Goal: Task Accomplishment & Management: Use online tool/utility

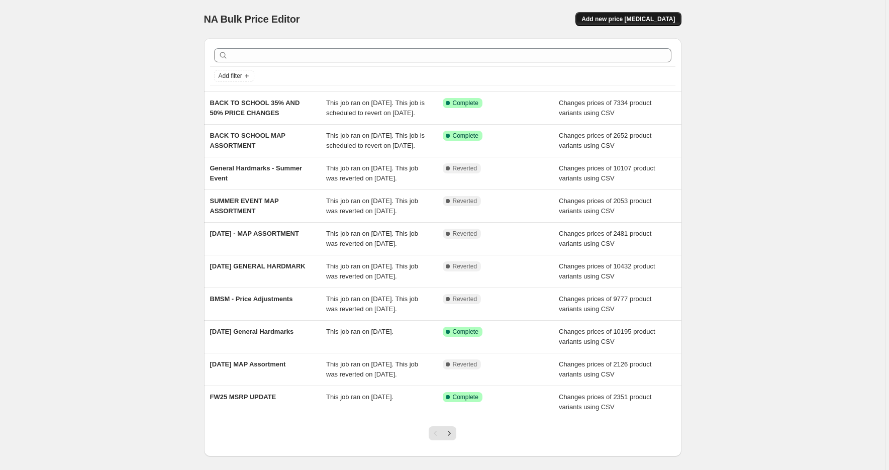
click at [659, 20] on span "Add new price [MEDICAL_DATA]" at bounding box center [629, 19] width 94 height 8
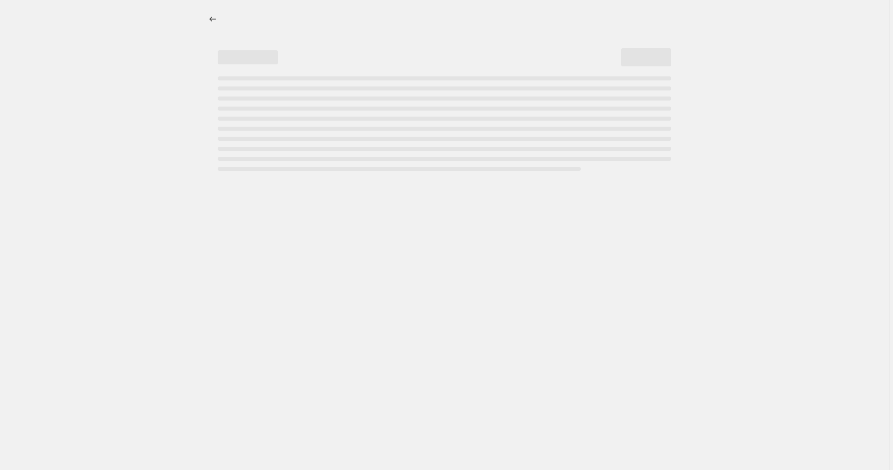
select select "percentage"
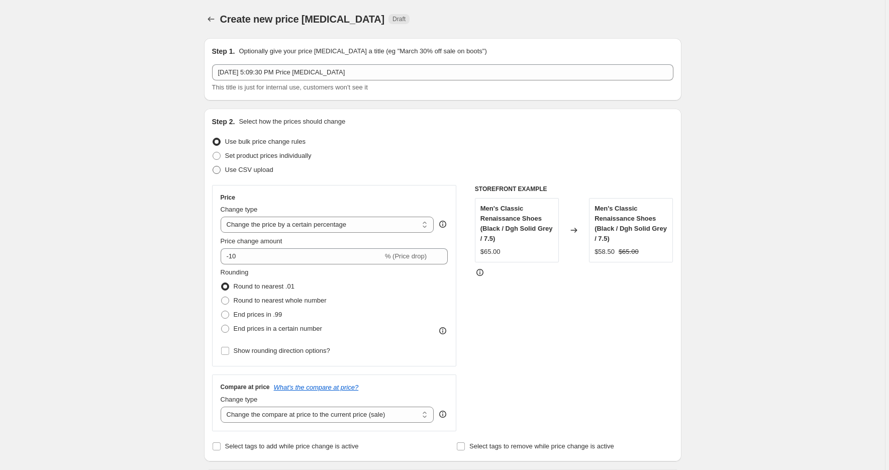
click at [225, 168] on label "Use CSV upload" at bounding box center [242, 170] width 61 height 14
click at [213, 166] on input "Use CSV upload" at bounding box center [213, 166] width 1 height 1
radio input "true"
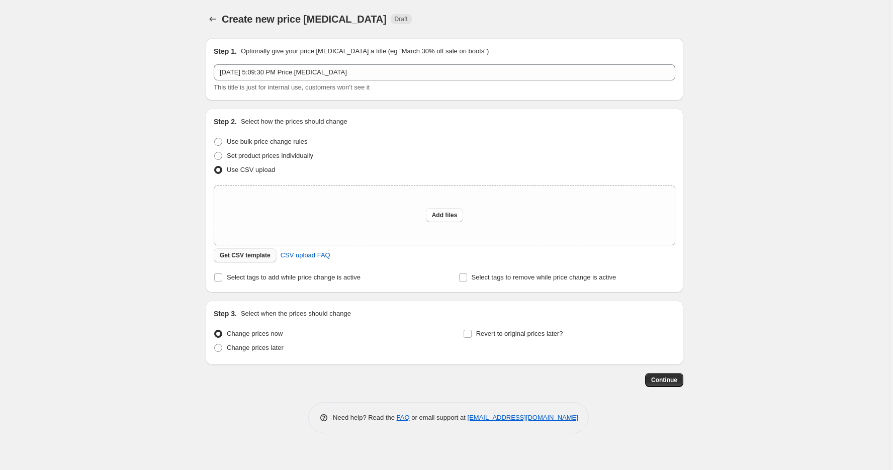
click at [256, 256] on span "Get CSV template" at bounding box center [245, 255] width 51 height 8
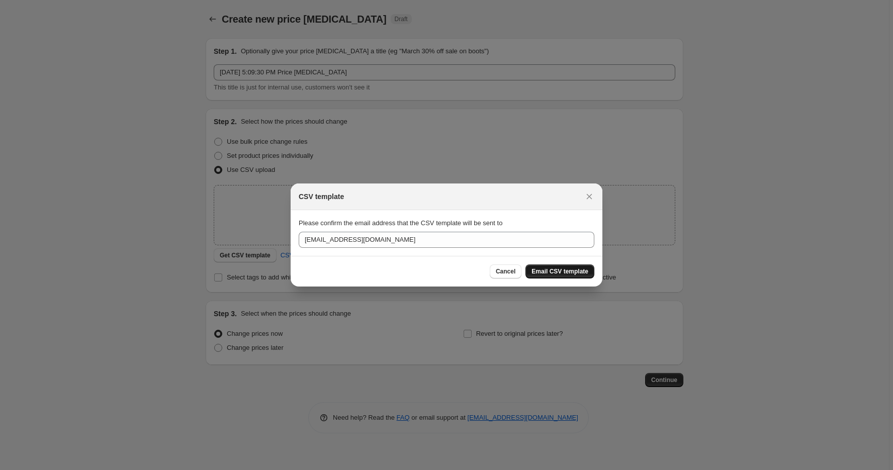
click at [570, 271] on span "Email CSV template" at bounding box center [559, 271] width 57 height 8
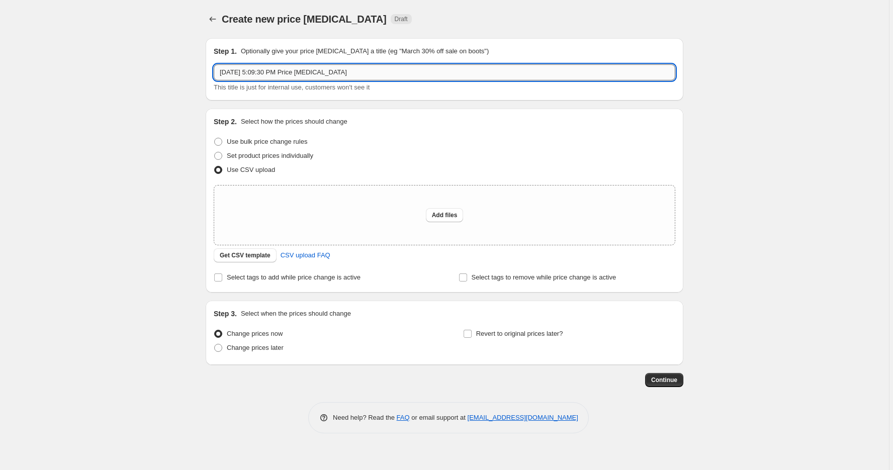
click at [260, 74] on input "Aug 24, 2025, 5:09:30 PM Price change job" at bounding box center [445, 72] width 462 height 16
type input "G"
type input "Labor Day - General Hardmarks"
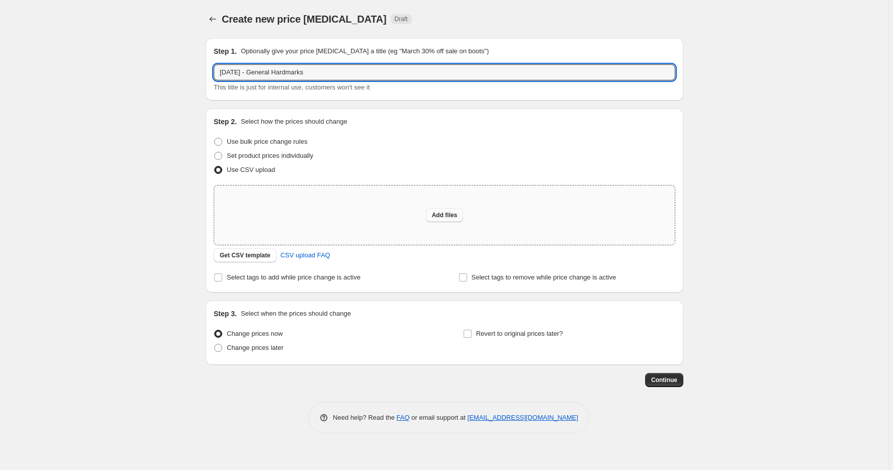
click at [435, 217] on span "Add files" at bounding box center [445, 215] width 26 height 8
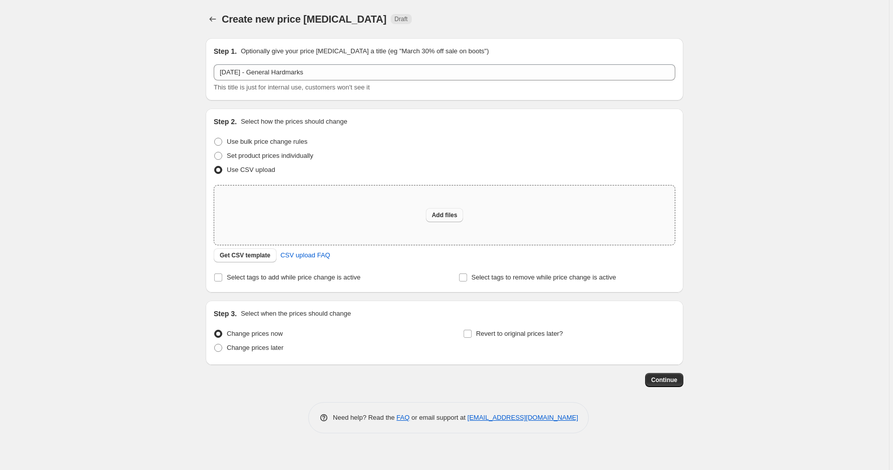
type input "C:\fakepath\General Hardmarks - Labor Day.csv"
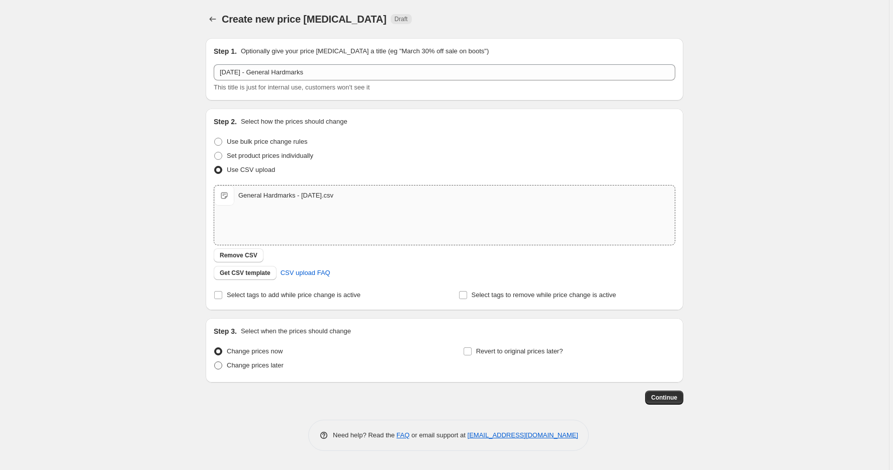
click at [267, 370] on span "Change prices later" at bounding box center [255, 366] width 57 height 10
click at [215, 362] on input "Change prices later" at bounding box center [214, 362] width 1 height 1
radio input "true"
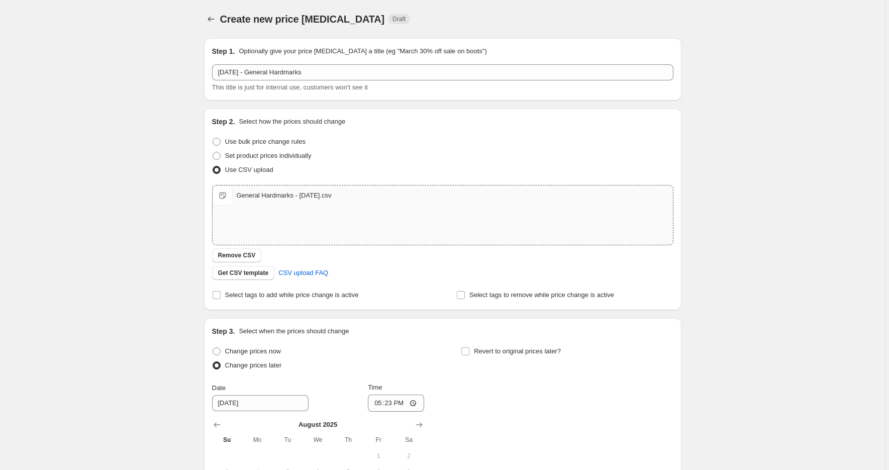
scroll to position [184, 0]
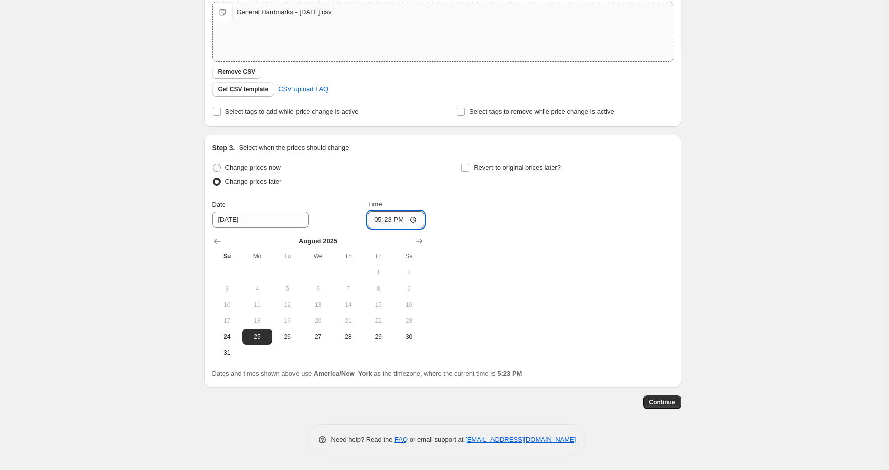
click at [382, 219] on input "17:23" at bounding box center [396, 219] width 56 height 17
click at [420, 219] on input "17:23" at bounding box center [396, 219] width 56 height 17
click at [418, 220] on input "17:23" at bounding box center [396, 219] width 56 height 17
type input "10:00"
click at [573, 267] on div "Change prices now Change prices later Date 8/25/2025 Time 10:00 August 2025 Su …" at bounding box center [443, 261] width 462 height 200
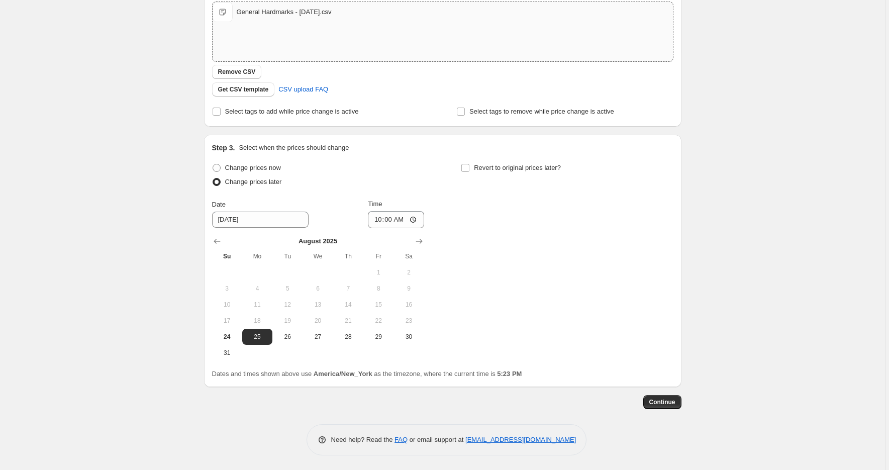
click at [574, 268] on div "Change prices now Change prices later Date 8/25/2025 Time 10:00 August 2025 Su …" at bounding box center [443, 261] width 462 height 200
click at [676, 405] on span "Continue" at bounding box center [663, 402] width 26 height 8
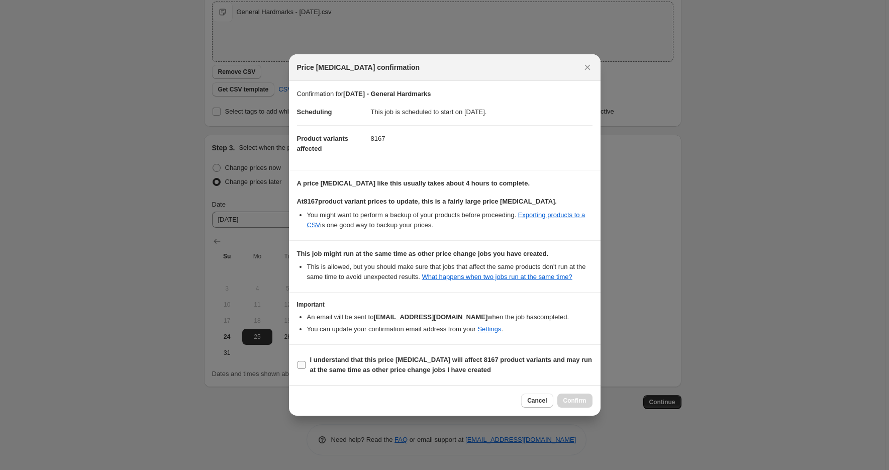
click at [386, 365] on b "I understand that this price change job will affect 8167 product variants and m…" at bounding box center [451, 365] width 283 height 18
click at [306, 365] on input "I understand that this price change job will affect 8167 product variants and m…" at bounding box center [302, 365] width 8 height 8
checkbox input "true"
click at [582, 405] on span "Confirm" at bounding box center [575, 401] width 23 height 8
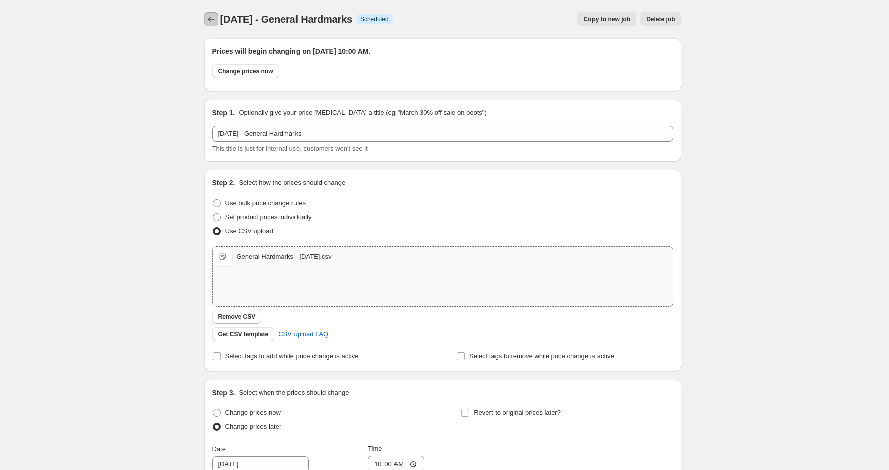
click at [212, 18] on icon "Price change jobs" at bounding box center [211, 19] width 10 height 10
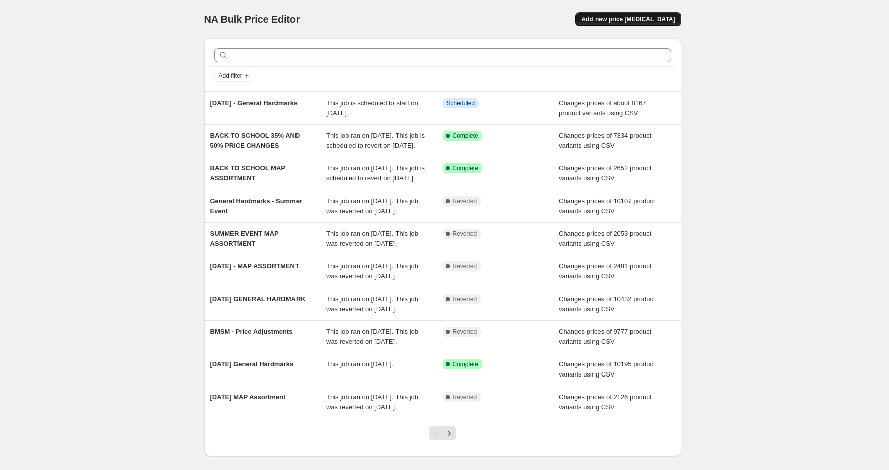
click at [628, 21] on span "Add new price change job" at bounding box center [629, 19] width 94 height 8
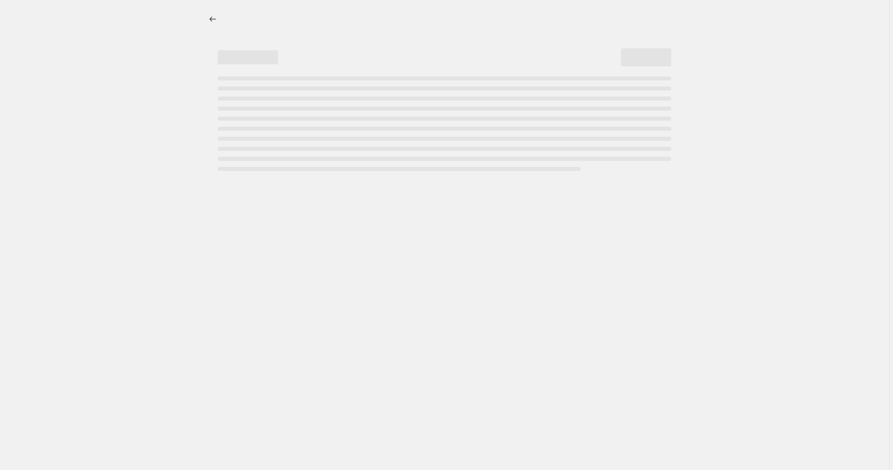
select select "percentage"
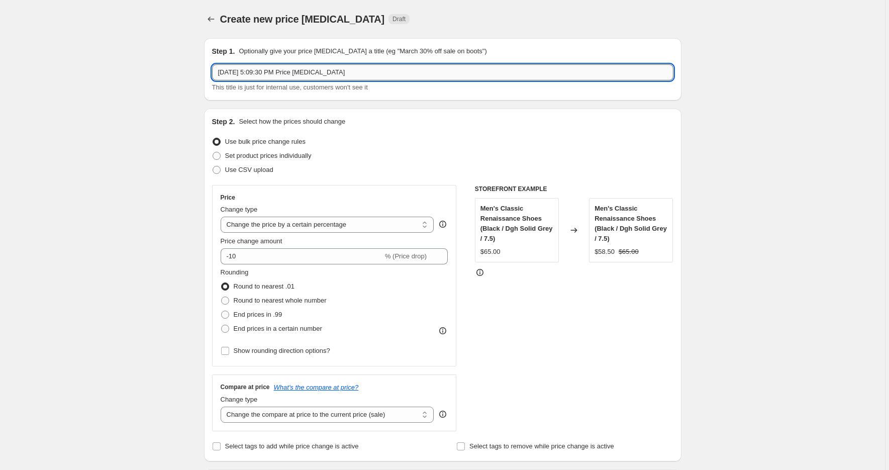
click at [261, 76] on input "Aug 24, 2025, 5:09:30 PM Price change job" at bounding box center [443, 72] width 462 height 16
type input "Labor Day - MAP Pricing"
click at [256, 176] on label "Use CSV upload" at bounding box center [242, 170] width 61 height 14
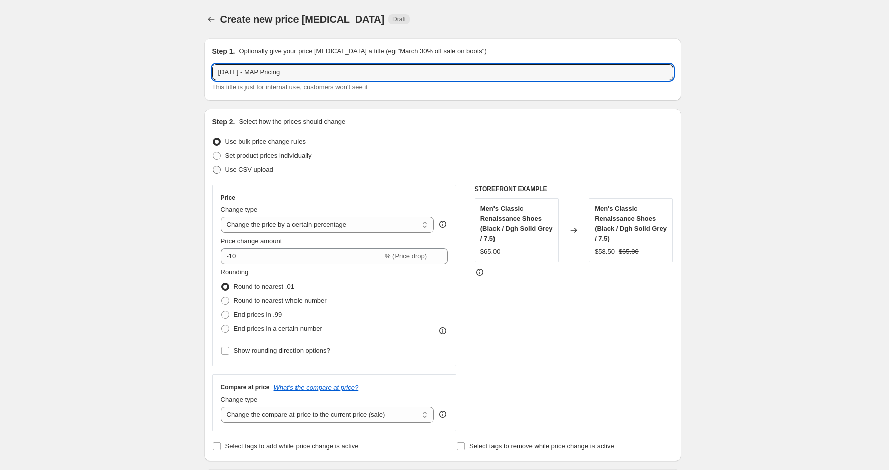
click at [213, 166] on input "Use CSV upload" at bounding box center [213, 166] width 1 height 1
radio input "true"
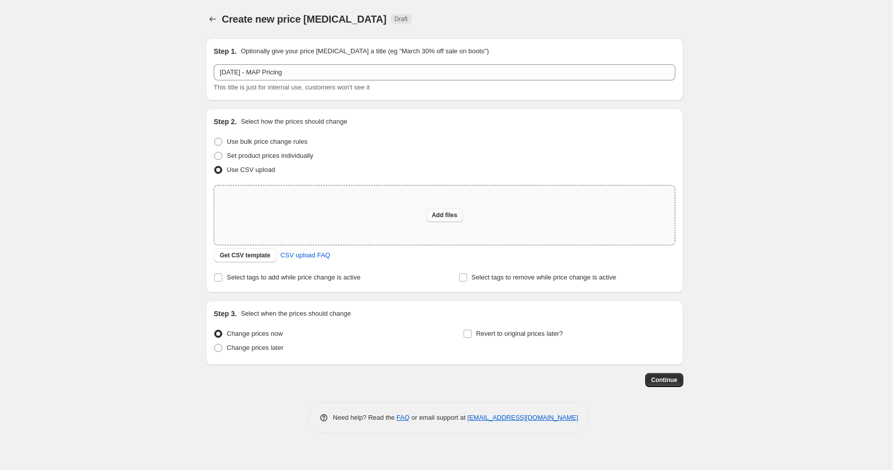
click at [453, 220] on button "Add files" at bounding box center [445, 215] width 38 height 14
type input "C:\fakepath\Labor Day - MAP Prices.csv"
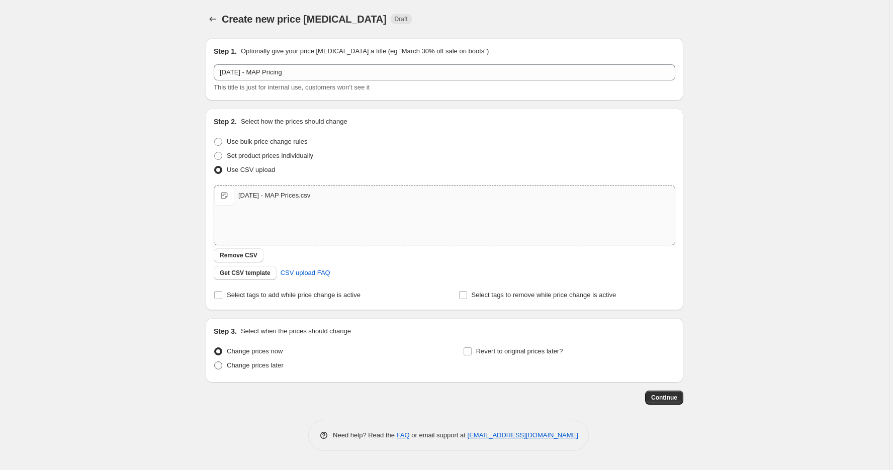
click at [256, 369] on span "Change prices later" at bounding box center [255, 366] width 57 height 10
click at [215, 362] on input "Change prices later" at bounding box center [214, 362] width 1 height 1
radio input "true"
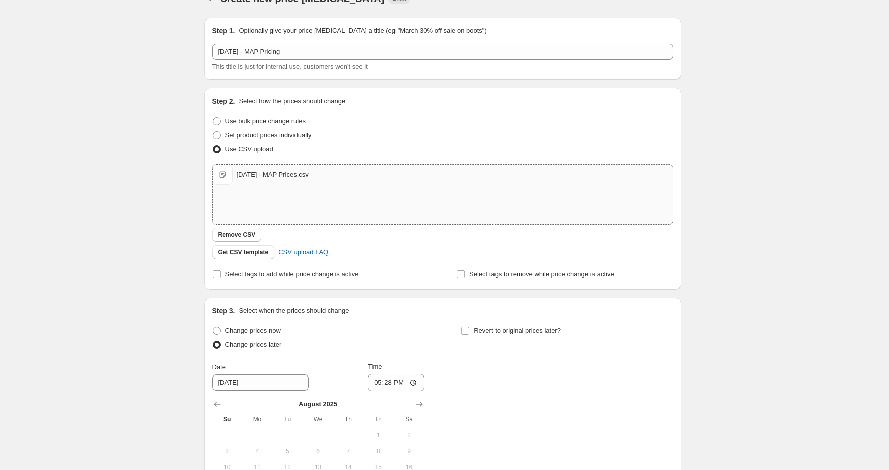
scroll to position [184, 0]
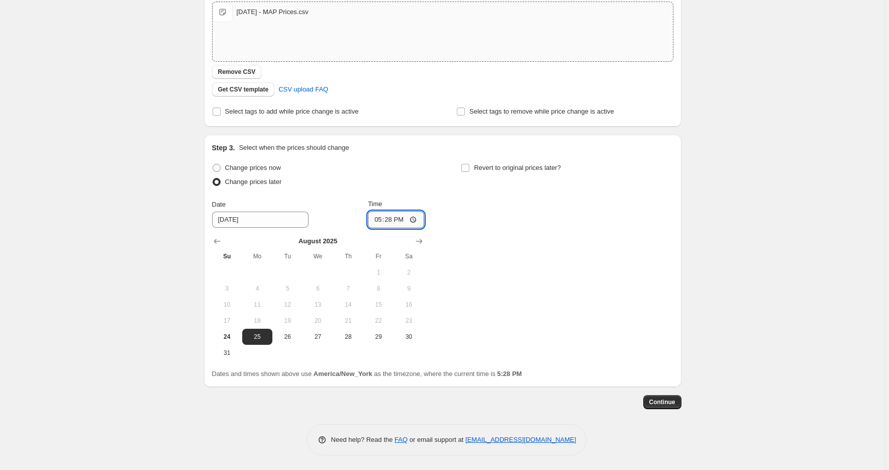
click at [381, 220] on input "17:28" at bounding box center [396, 219] width 56 height 17
click at [417, 219] on input "17:28" at bounding box center [396, 219] width 56 height 17
click at [503, 297] on div "Change prices now Change prices later Date 8/25/2025 Time 19:00 August 2025 Su …" at bounding box center [443, 261] width 462 height 200
click at [420, 220] on input "19:00" at bounding box center [396, 219] width 56 height 17
click at [418, 219] on input "19:00" at bounding box center [396, 219] width 56 height 17
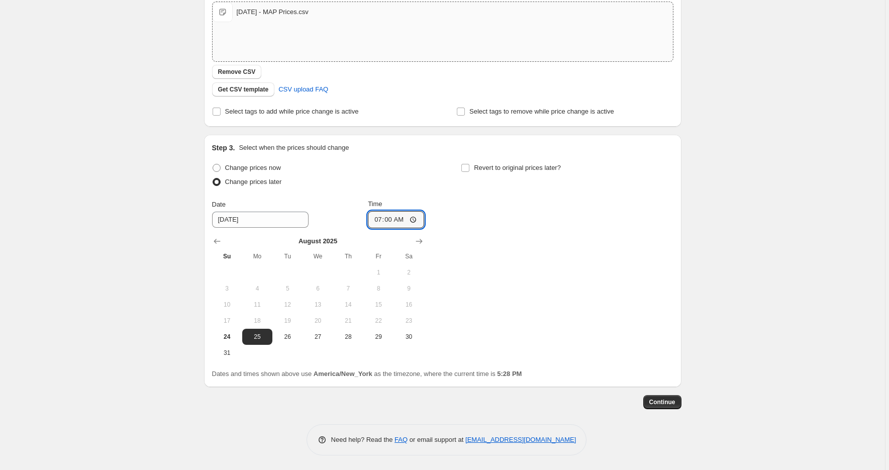
type input "07:00"
click at [514, 268] on div "Change prices now Change prices later Date 8/25/2025 Time 07:00 August 2025 Su …" at bounding box center [443, 261] width 462 height 200
click at [672, 403] on span "Continue" at bounding box center [663, 402] width 26 height 8
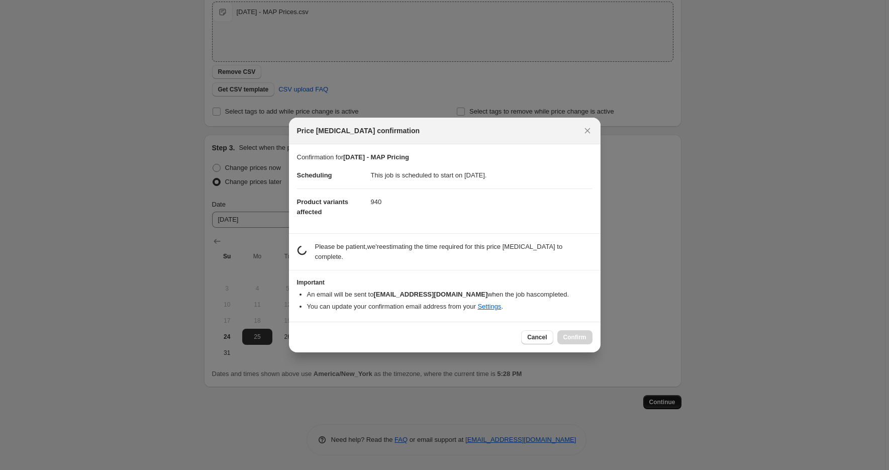
scroll to position [0, 0]
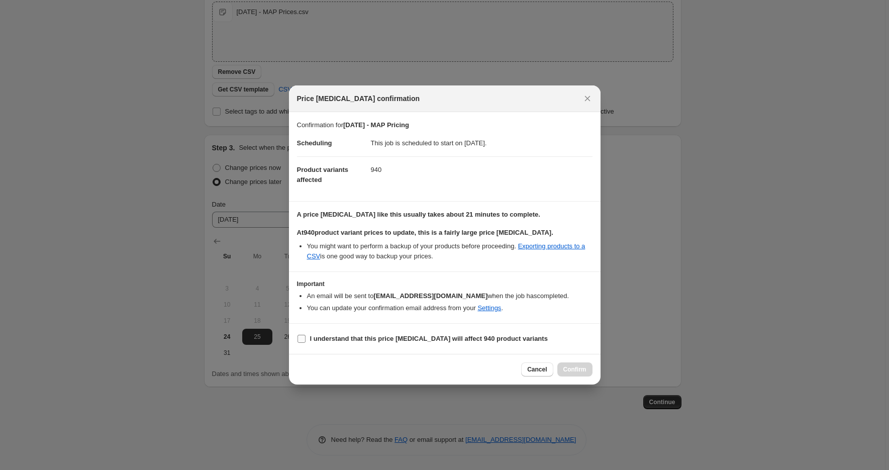
click at [371, 336] on b "I understand that this price change job will affect 940 product variants" at bounding box center [429, 339] width 238 height 8
click at [306, 336] on input "I understand that this price change job will affect 940 product variants" at bounding box center [302, 339] width 8 height 8
checkbox input "true"
click at [569, 367] on span "Confirm" at bounding box center [575, 370] width 23 height 8
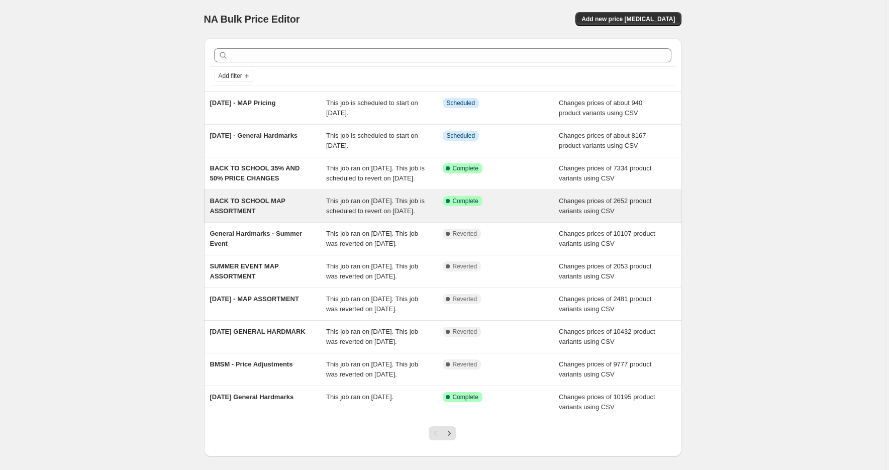
click at [262, 209] on span "BACK TO SCHOOL MAP ASSORTMENT" at bounding box center [247, 206] width 75 height 18
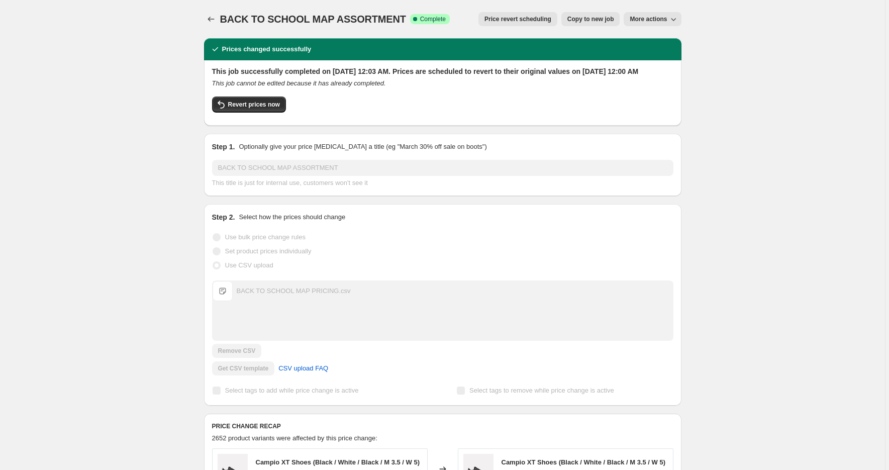
scroll to position [581, 0]
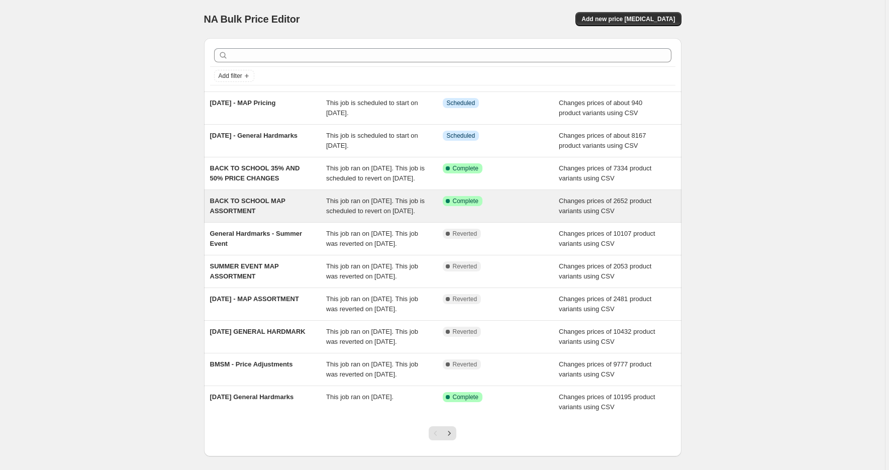
click at [393, 215] on span "This job ran on July 17, 2025. This job is scheduled to revert on August 25, 20…" at bounding box center [375, 206] width 99 height 18
